Goal: Find contact information: Find contact information

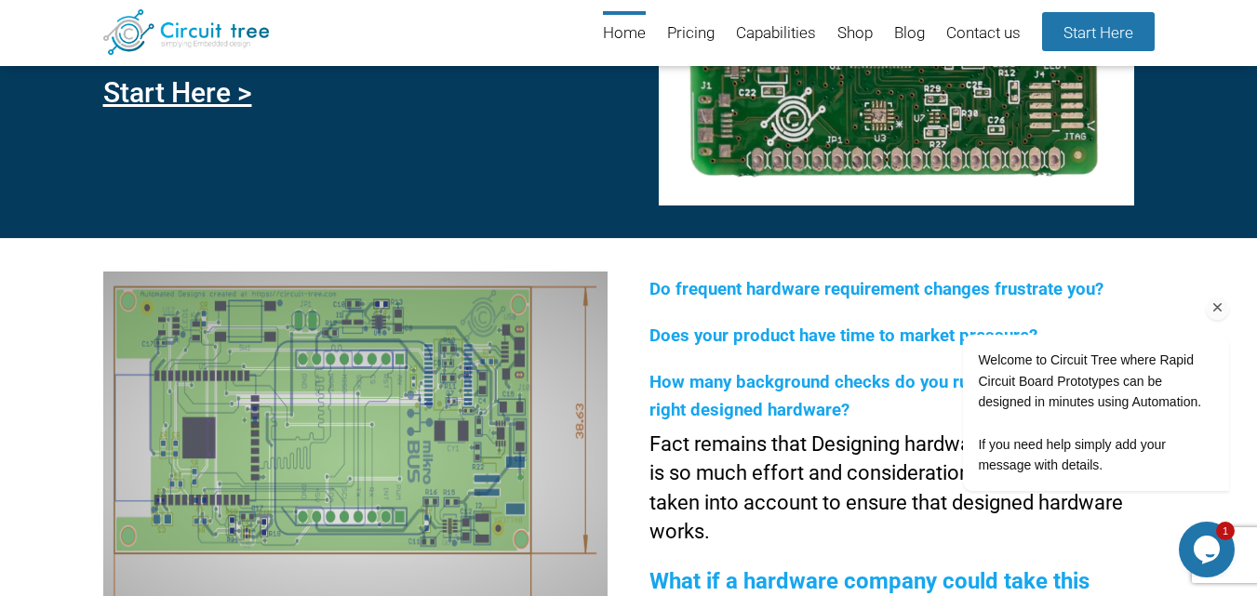
scroll to position [254, 0]
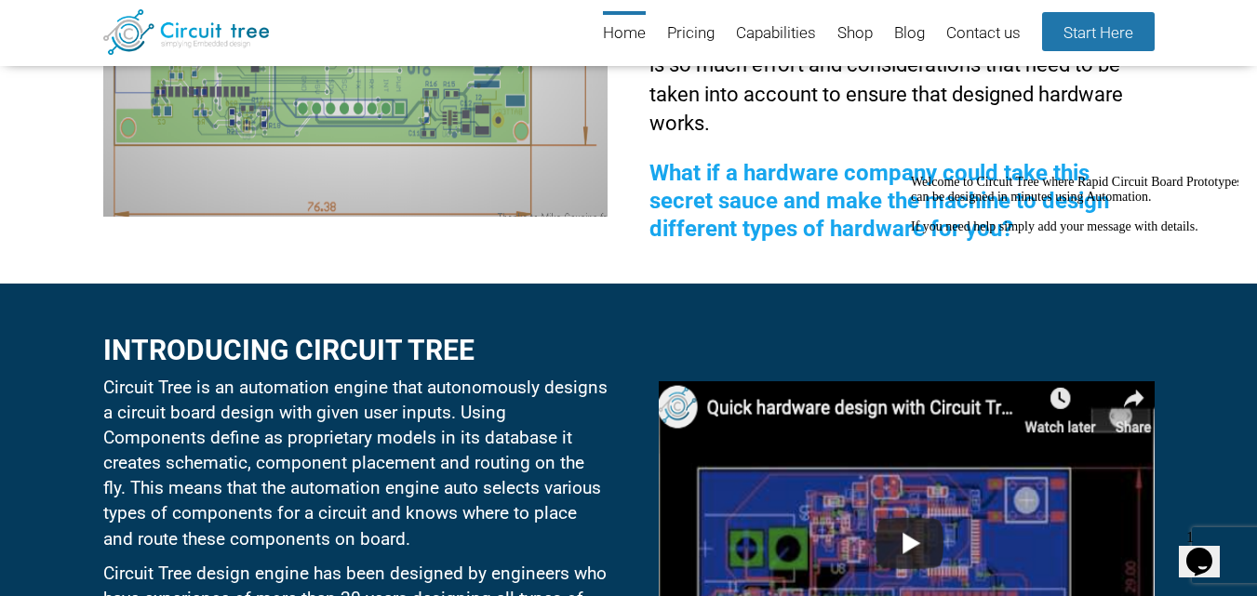
scroll to position [627, 0]
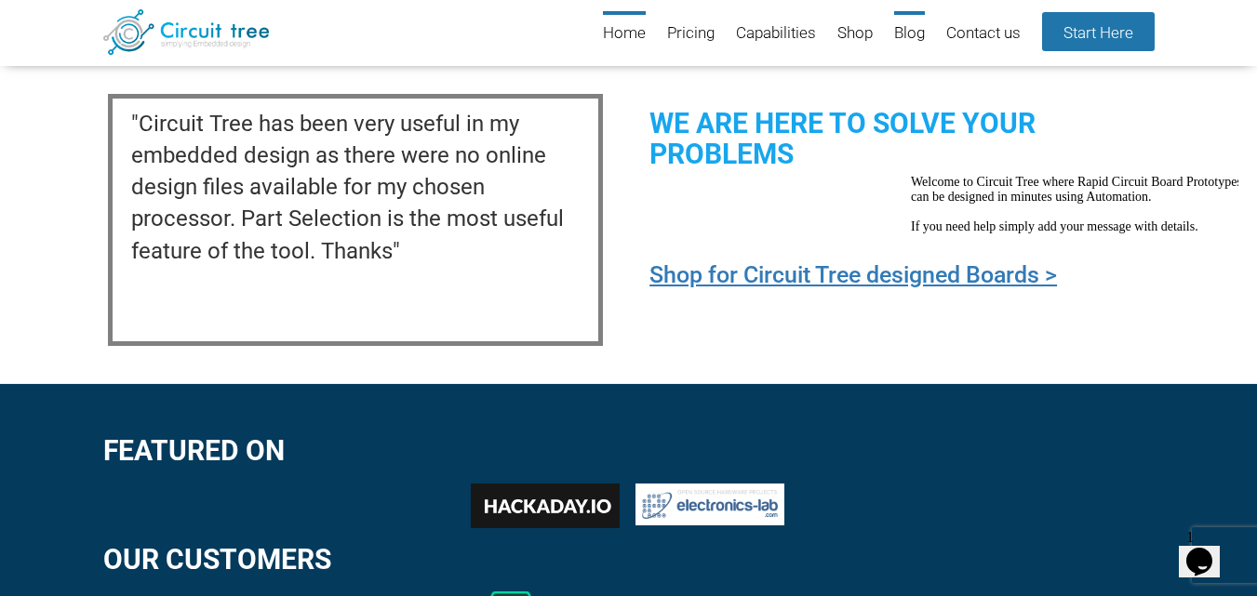
scroll to position [2114, 0]
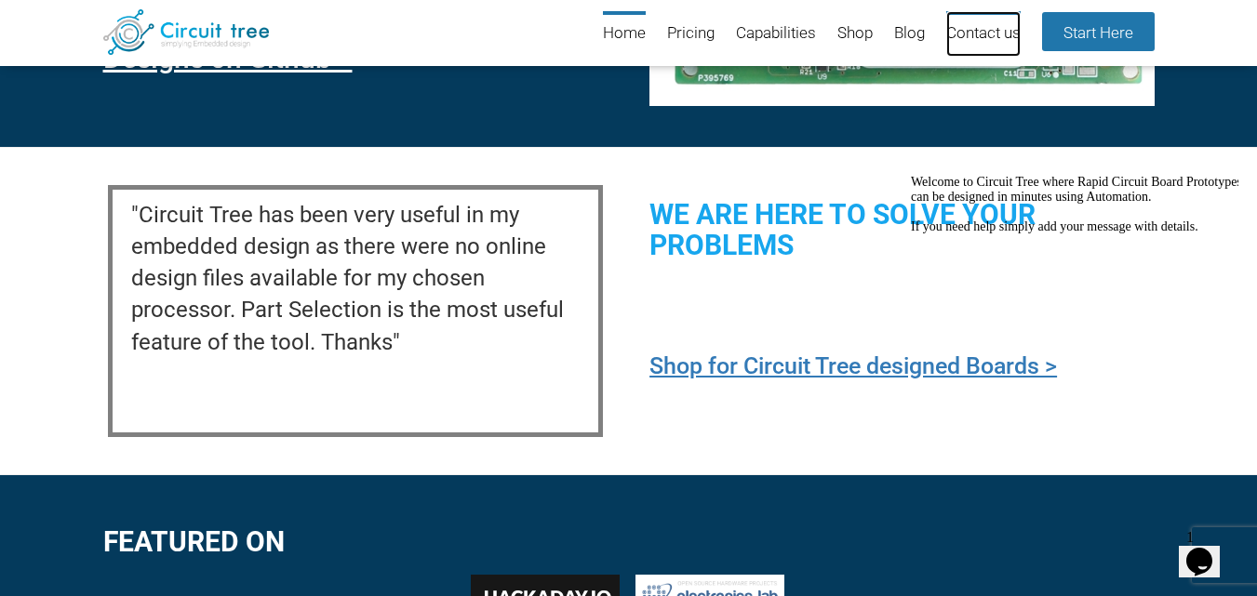
click at [969, 35] on link "Contact us" at bounding box center [983, 34] width 74 height 46
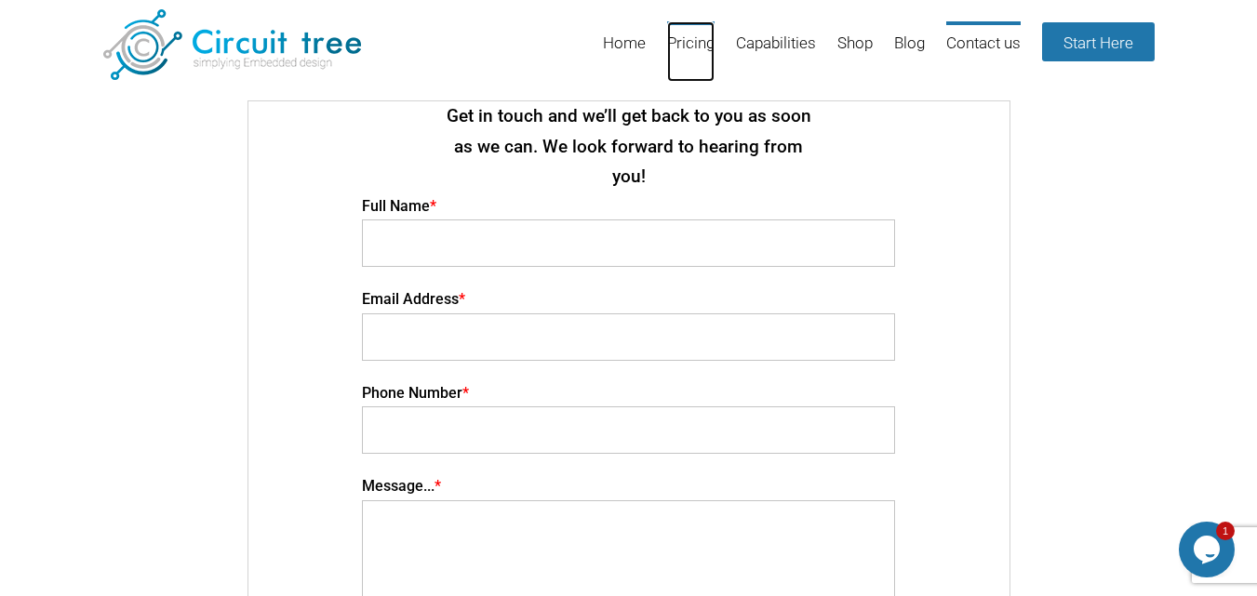
click at [697, 41] on link "Pricing" at bounding box center [690, 51] width 47 height 60
